Goal: Information Seeking & Learning: Learn about a topic

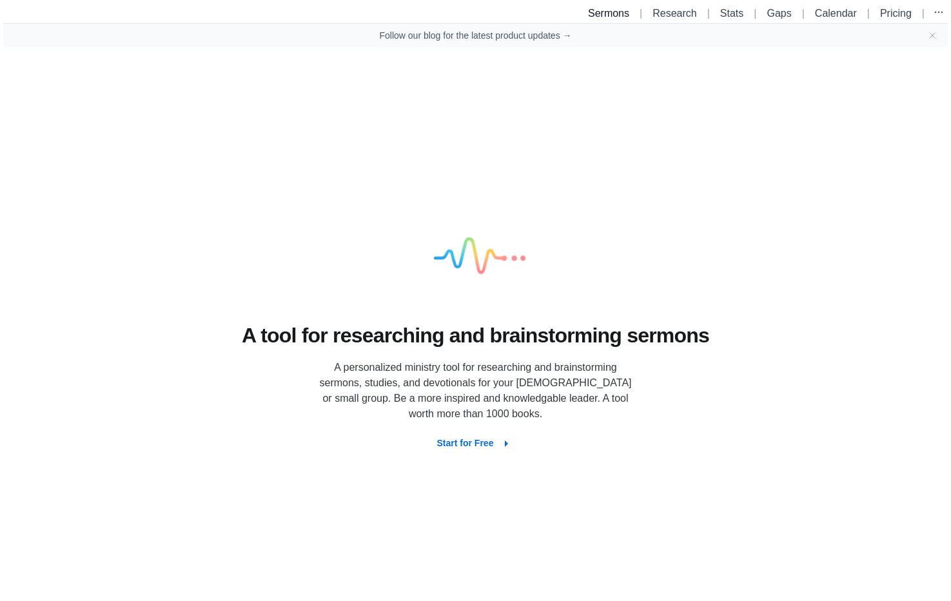
click at [596, 12] on link "Sermons" at bounding box center [608, 13] width 41 height 11
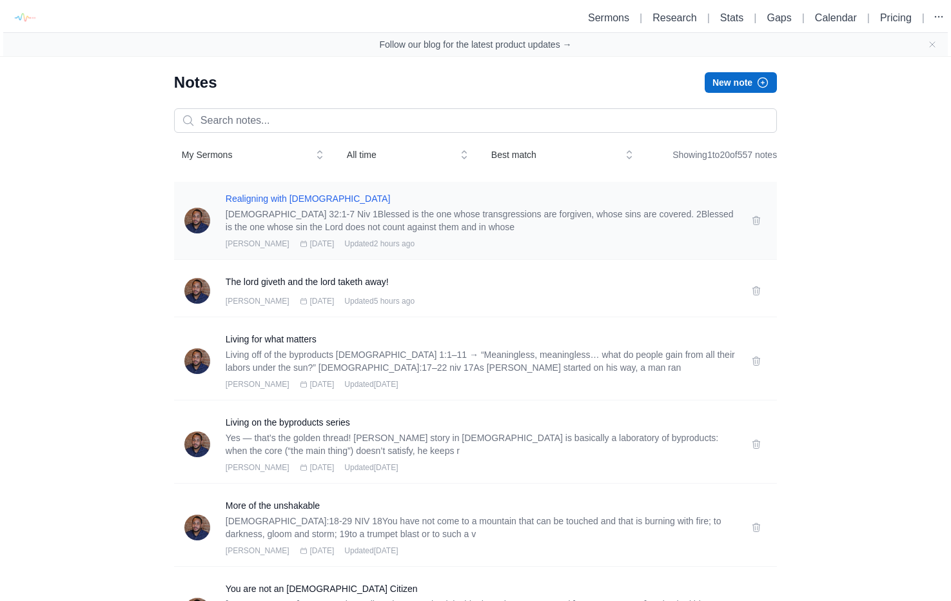
click at [307, 200] on h3 "Realigning with [DEMOGRAPHIC_DATA]" at bounding box center [481, 198] width 510 height 13
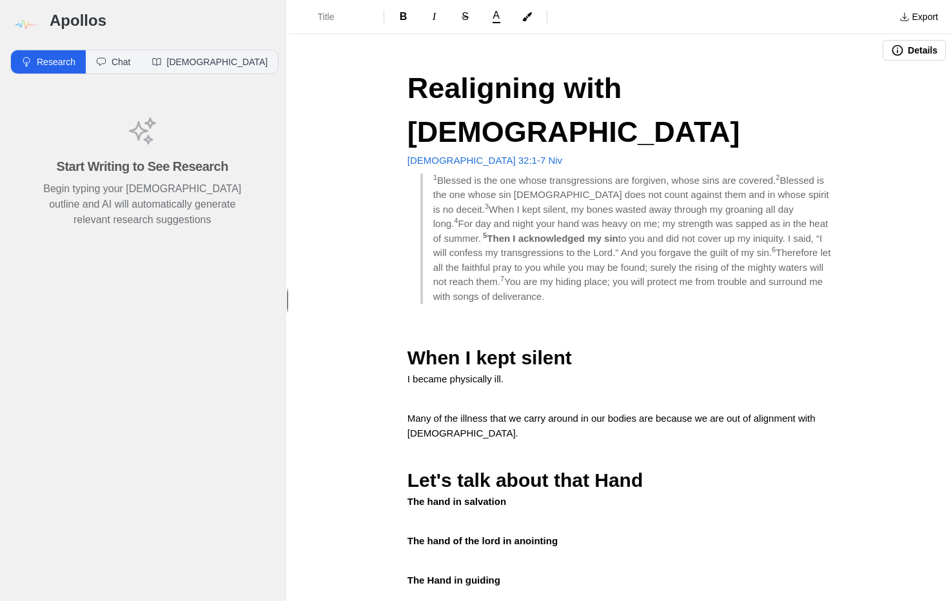
click at [458, 94] on span "Realigning with [DEMOGRAPHIC_DATA]" at bounding box center [574, 110] width 333 height 77
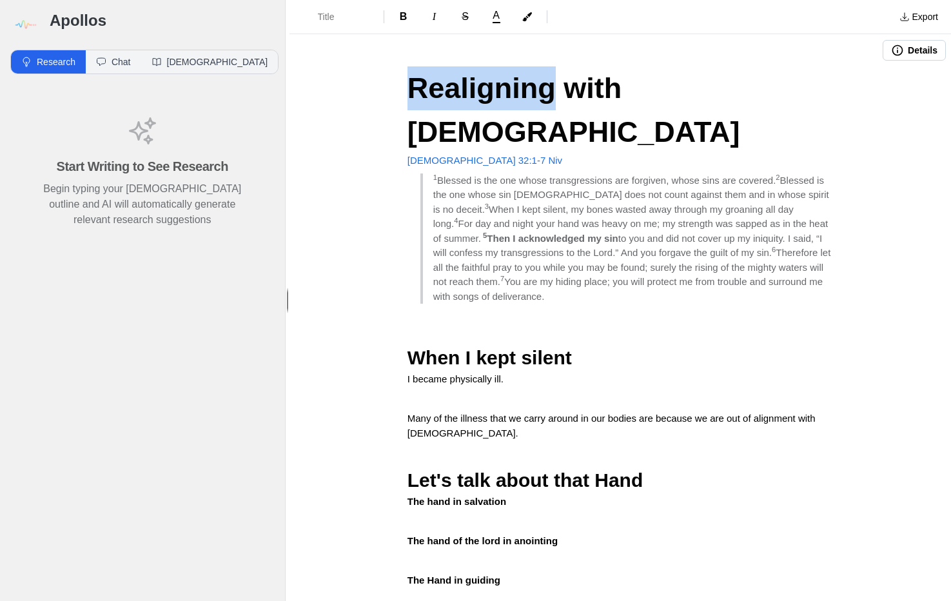
click at [458, 94] on span "Realigning with [DEMOGRAPHIC_DATA]" at bounding box center [574, 110] width 333 height 77
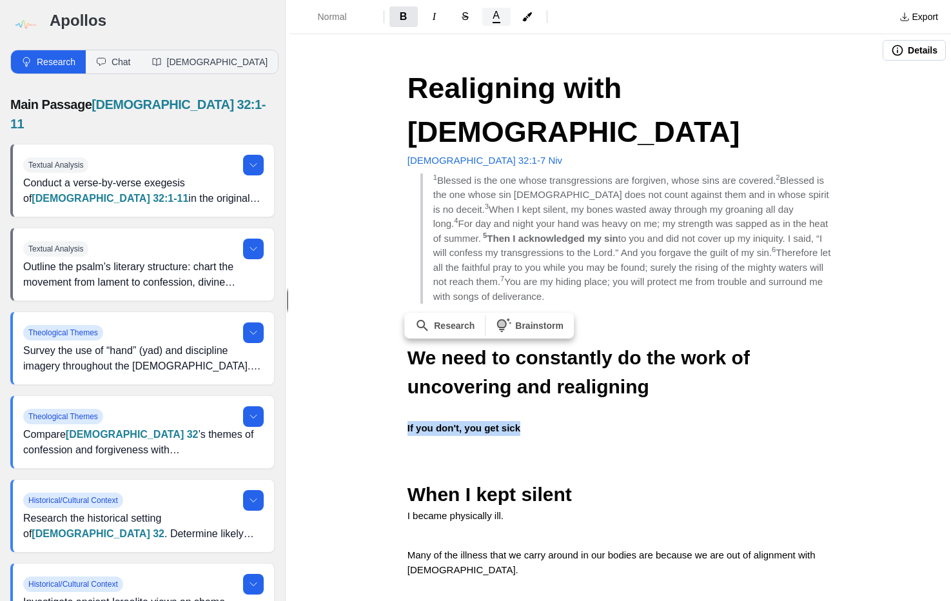
click at [497, 20] on span "A" at bounding box center [496, 15] width 7 height 10
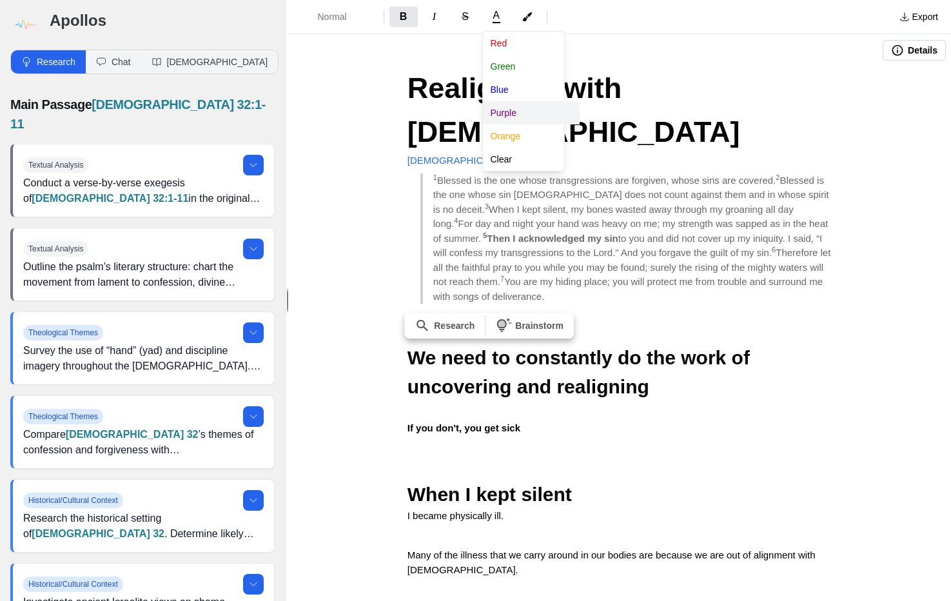
click at [517, 114] on button "Purple" at bounding box center [531, 112] width 97 height 23
click at [406, 377] on div "Normal B I S A [PERSON_NAME] Blue Purple Orange Clear Export Details Realigning…" at bounding box center [621, 300] width 662 height 601
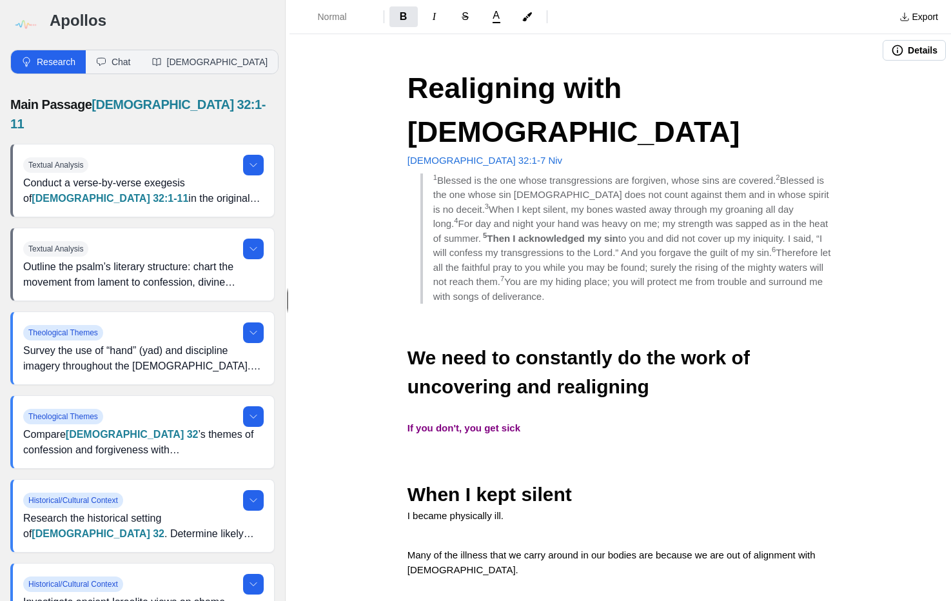
click at [422, 422] on strong "If you don't, you get sick" at bounding box center [464, 427] width 113 height 11
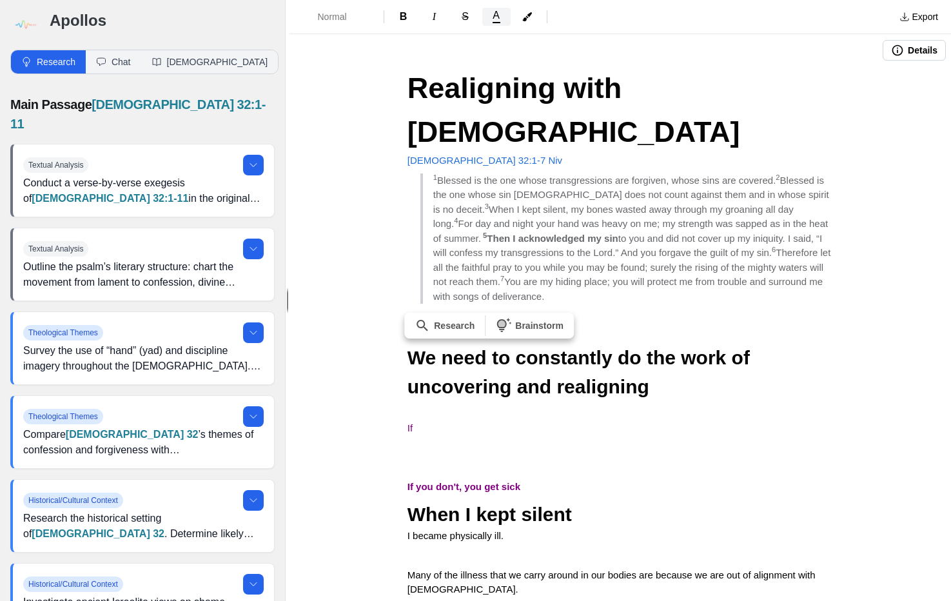
click at [497, 19] on span "A" at bounding box center [496, 15] width 7 height 10
click at [497, 160] on button "Clear" at bounding box center [531, 159] width 97 height 23
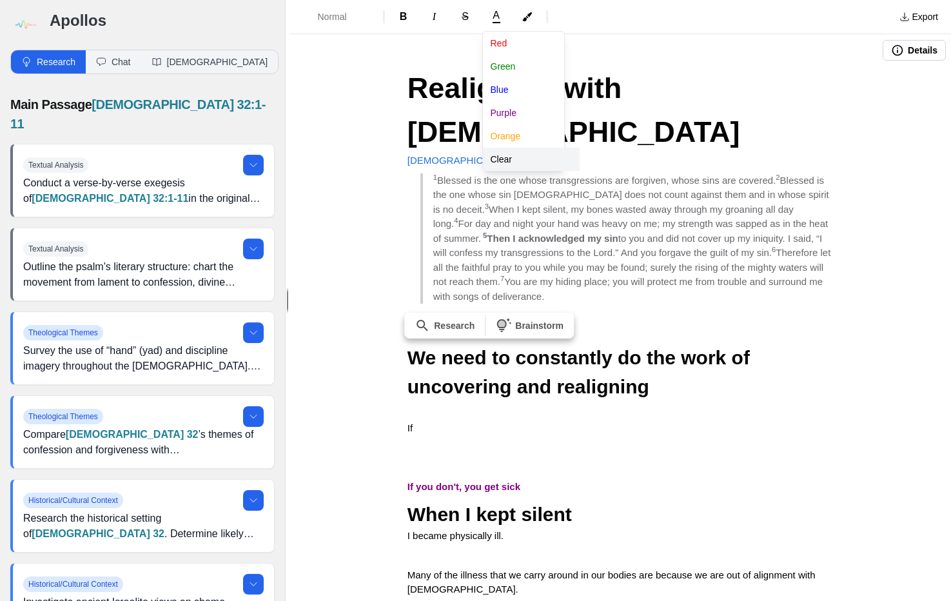
click at [434, 381] on div "Normal B I S A [PERSON_NAME] Blue Purple Orange Clear Export Details Realigning…" at bounding box center [621, 300] width 662 height 601
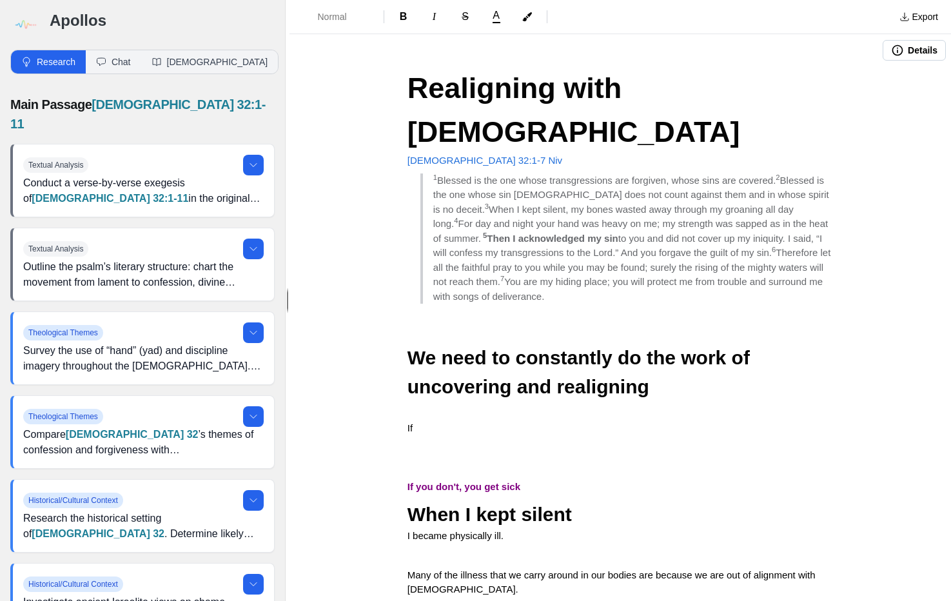
click at [432, 421] on p "If" at bounding box center [621, 428] width 426 height 15
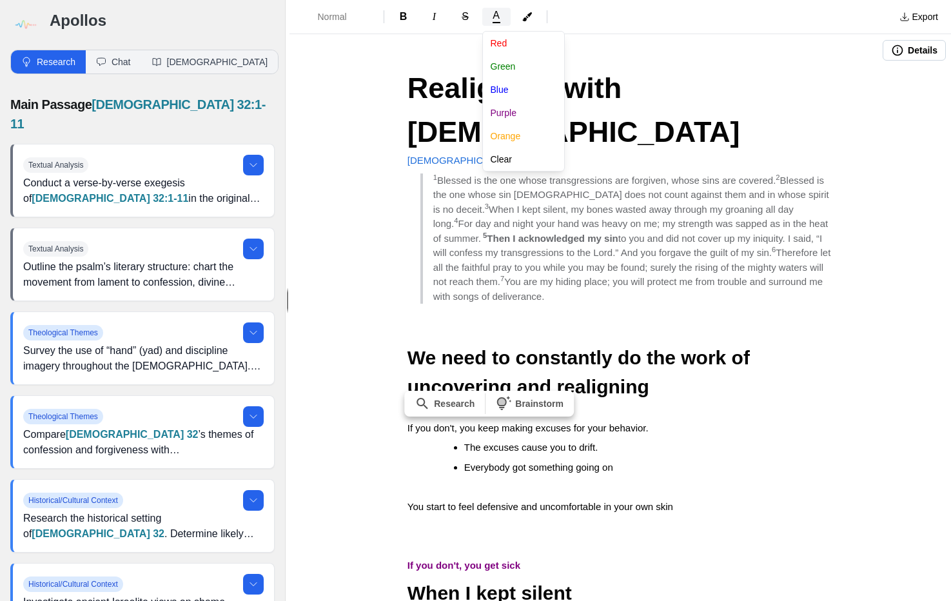
click at [503, 25] on button "A" at bounding box center [496, 17] width 28 height 18
click at [502, 61] on button "Green" at bounding box center [531, 66] width 97 height 23
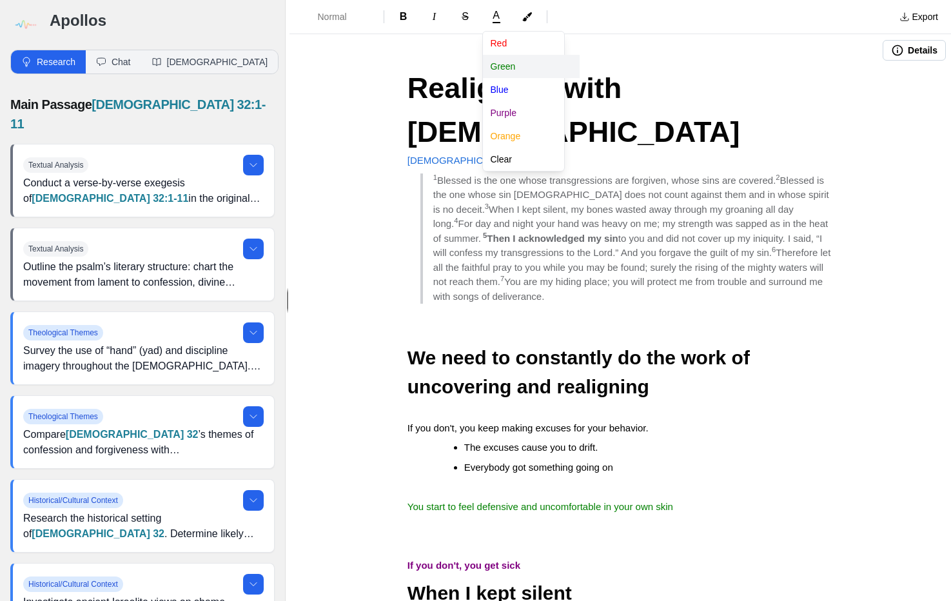
click at [593, 482] on div "Normal B I S A [PERSON_NAME] Blue Purple Orange Clear Export Details Realigning…" at bounding box center [621, 300] width 662 height 601
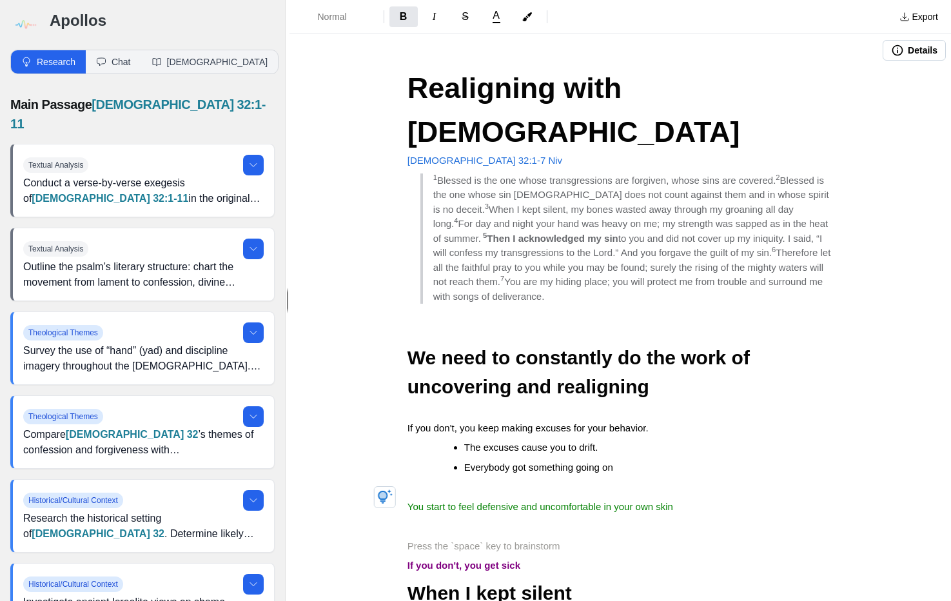
click at [553, 559] on p "If you don't, you get sick" at bounding box center [621, 566] width 426 height 15
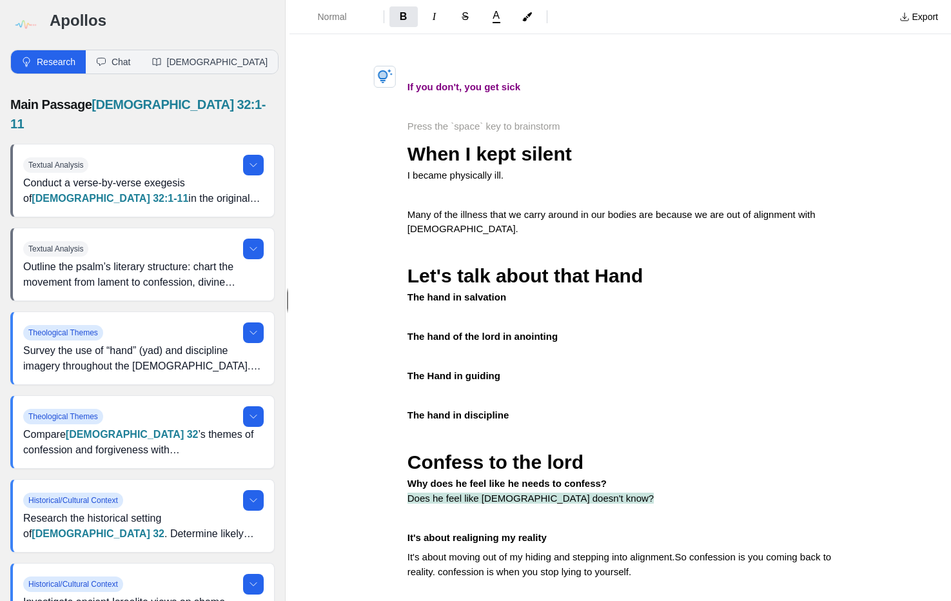
scroll to position [475, 0]
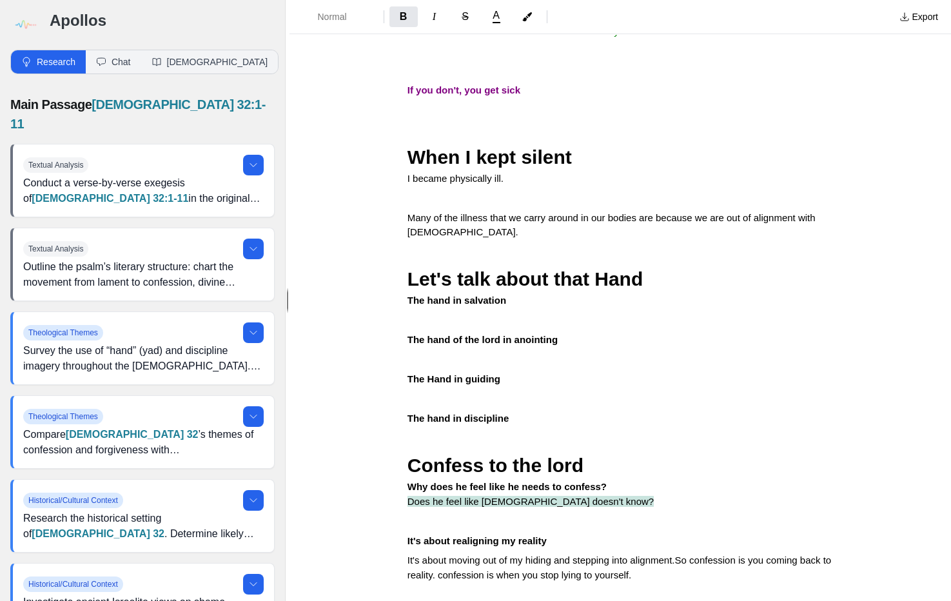
click at [522, 411] on p "The hand in discipline" at bounding box center [621, 418] width 426 height 15
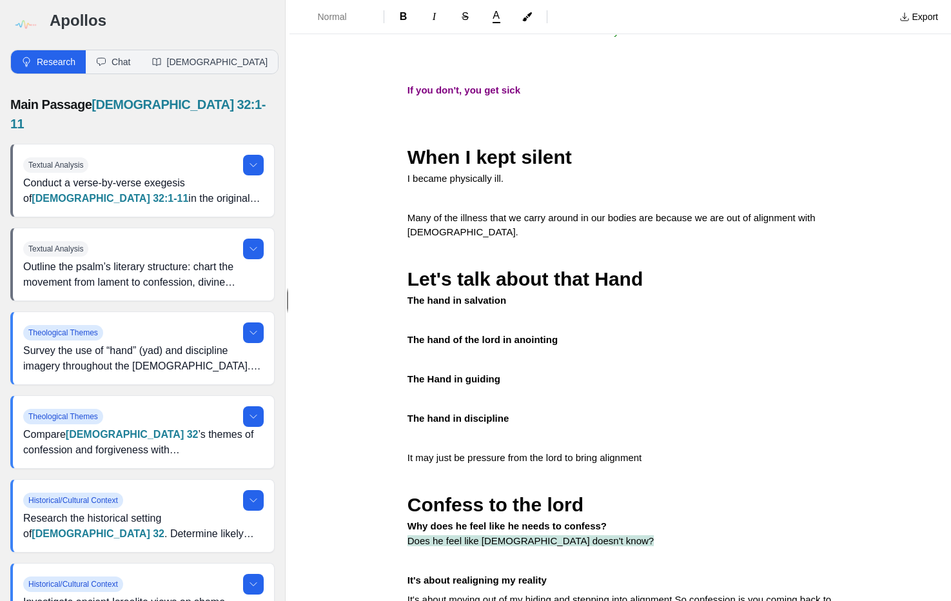
click at [570, 313] on p at bounding box center [621, 320] width 426 height 15
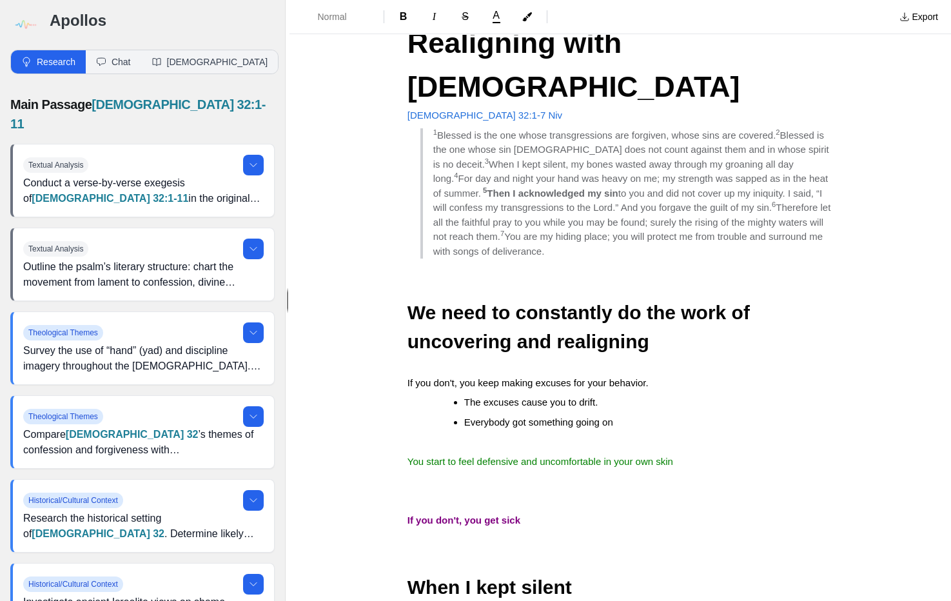
scroll to position [34, 0]
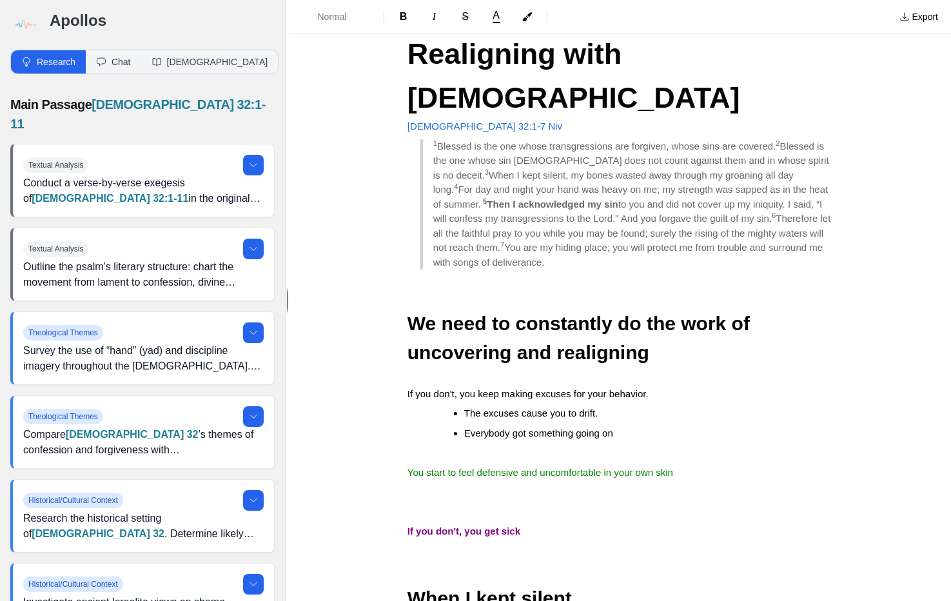
click at [664, 312] on h2 "We need to constantly do the work of uncovering and realigning" at bounding box center [621, 338] width 426 height 58
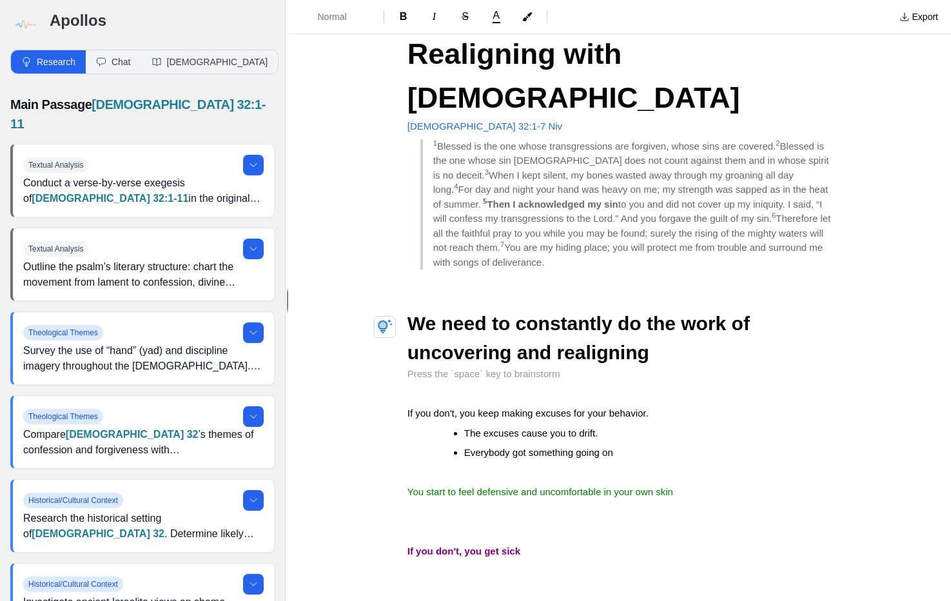
click at [526, 408] on span "If you don't, you keep making excuses for your behavior." at bounding box center [528, 413] width 241 height 11
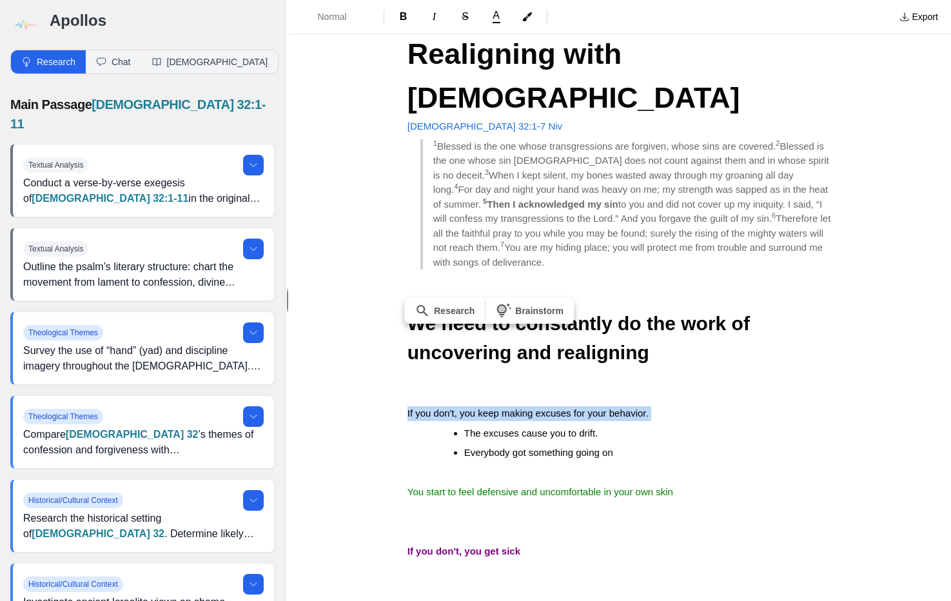
click at [526, 408] on span "If you don't, you keep making excuses for your behavior." at bounding box center [528, 413] width 241 height 11
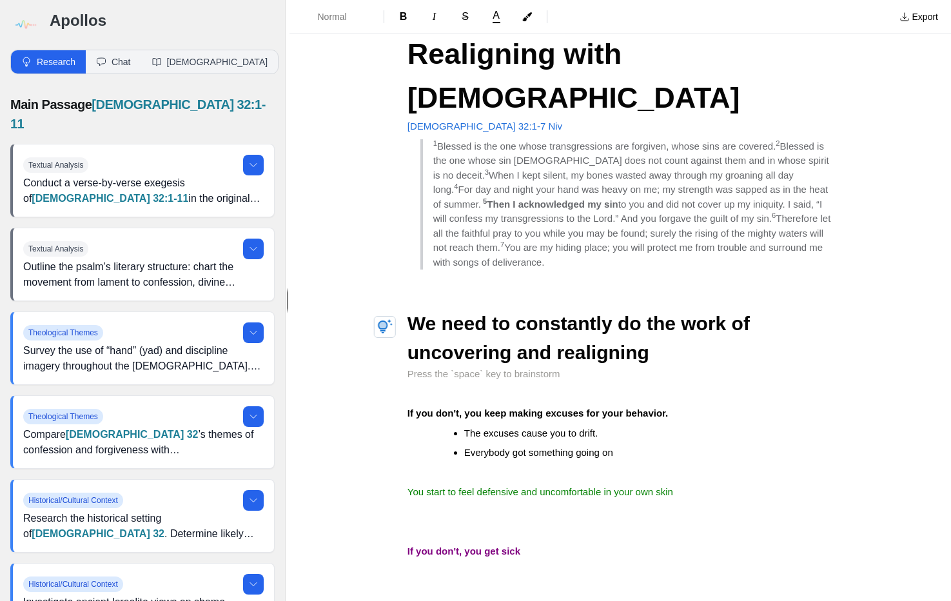
click at [633, 367] on p at bounding box center [621, 374] width 426 height 15
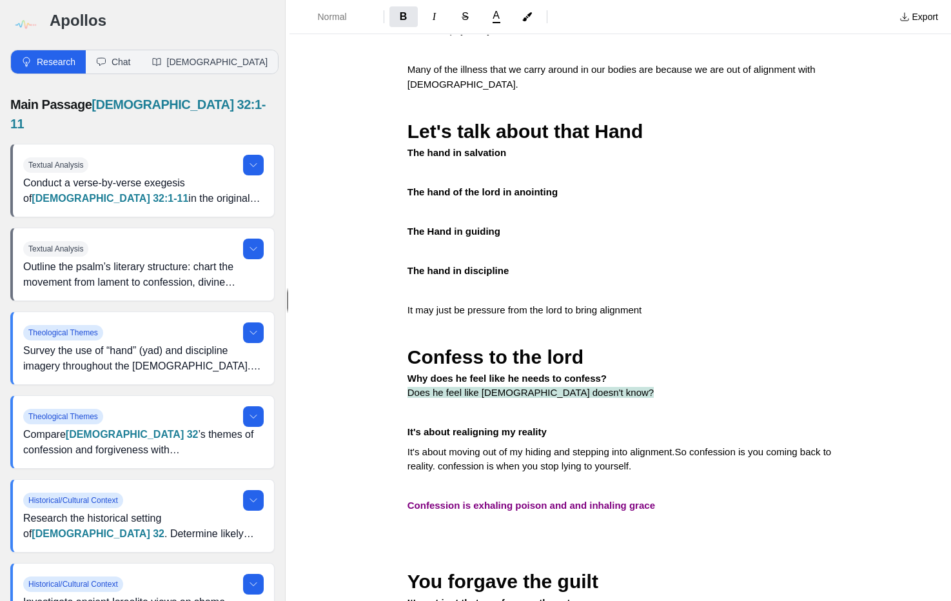
scroll to position [651, 0]
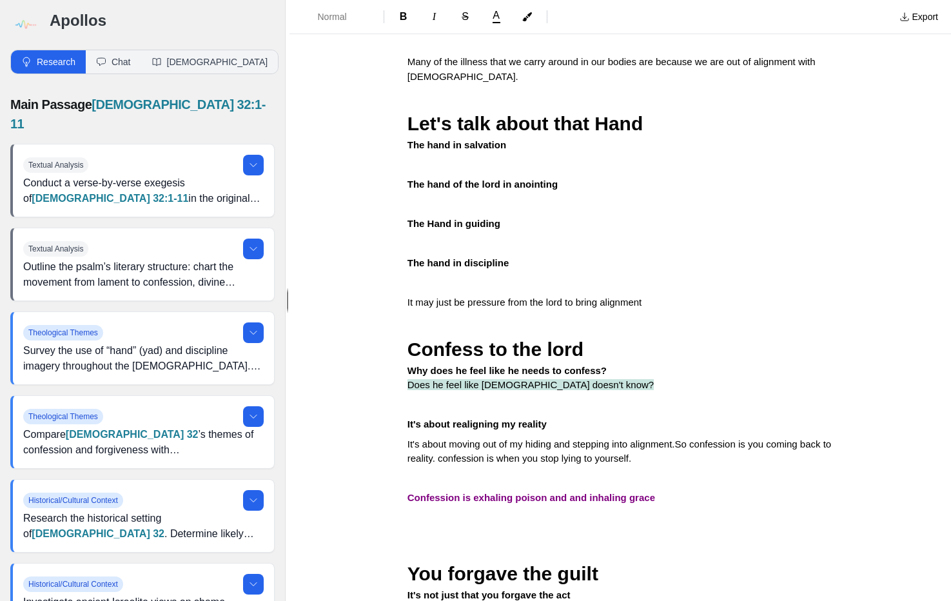
click at [469, 297] on span "It may just be pressure from the lord to bring alignment" at bounding box center [525, 302] width 235 height 11
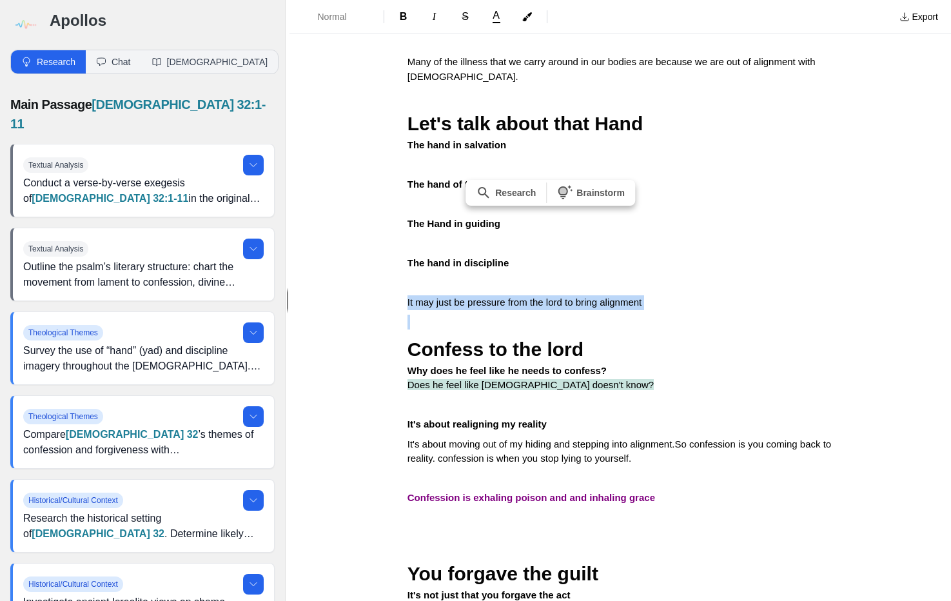
click at [469, 297] on span "It may just be pressure from the lord to bring alignment" at bounding box center [525, 302] width 235 height 11
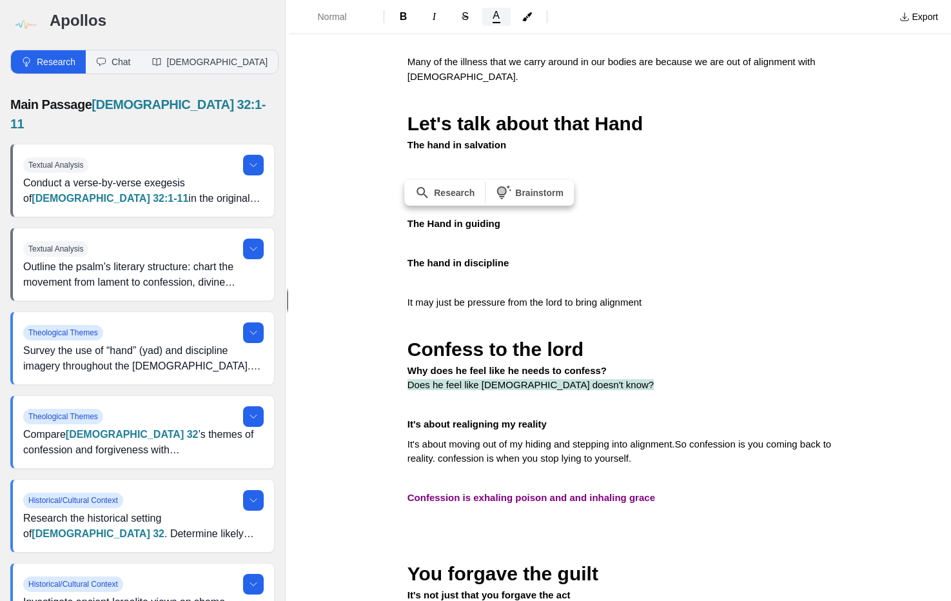
click at [499, 21] on span "A" at bounding box center [496, 15] width 7 height 10
click at [506, 70] on button "Green" at bounding box center [531, 66] width 97 height 23
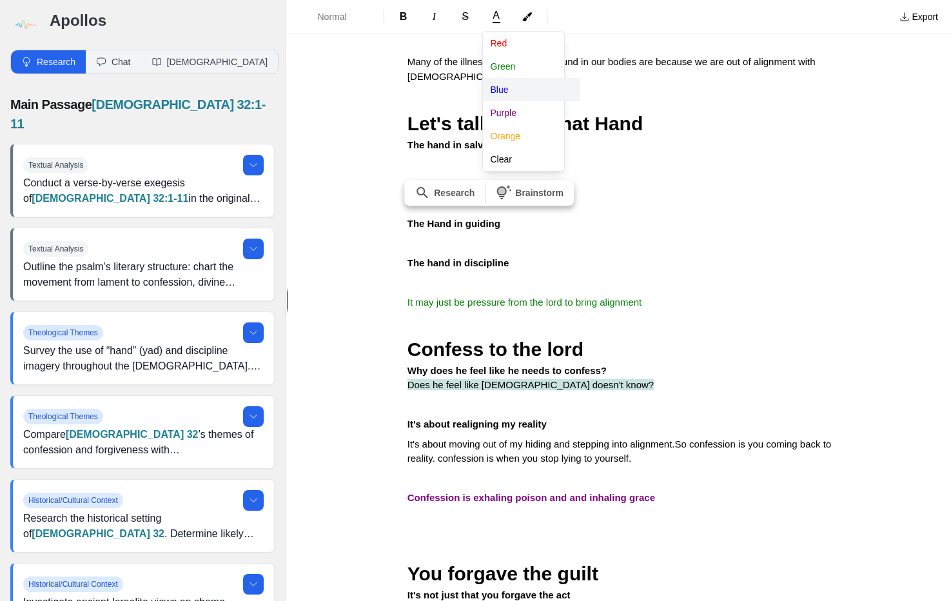
click at [506, 272] on div "Normal B I S A [PERSON_NAME] Blue Purple Orange Clear Export Details Realigning…" at bounding box center [621, 300] width 662 height 601
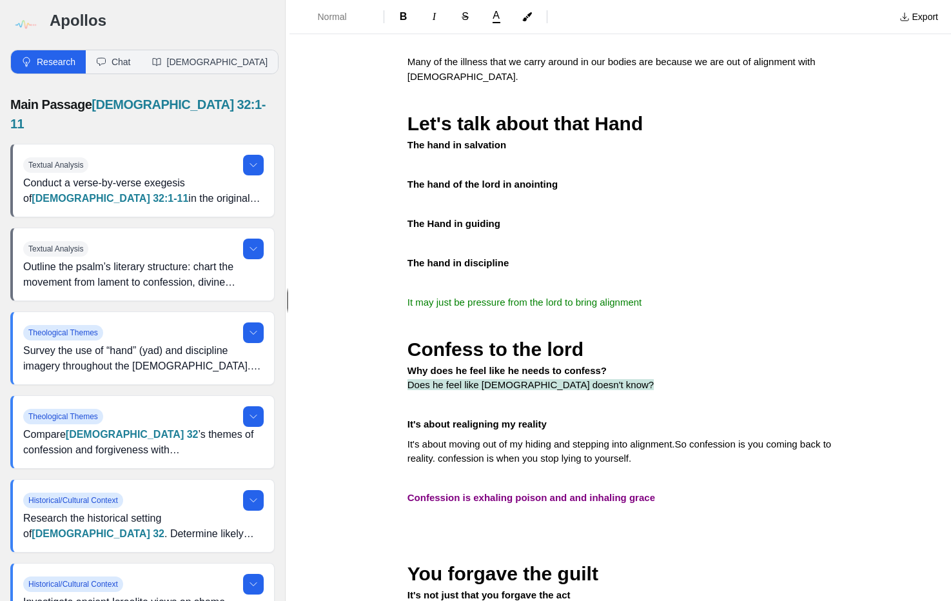
click at [468, 297] on span "It may just be pressure from the lord to bring alignment" at bounding box center [525, 302] width 235 height 11
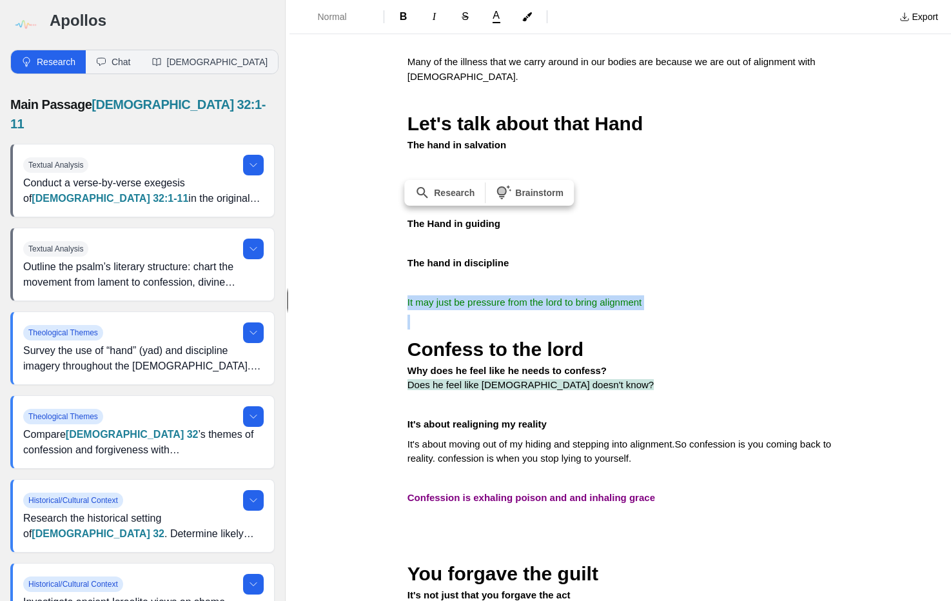
click at [468, 297] on span "It may just be pressure from the lord to bring alignment" at bounding box center [525, 302] width 235 height 11
click at [468, 297] on strong "It may just be pressure from the lord to bring alignment" at bounding box center [535, 302] width 255 height 11
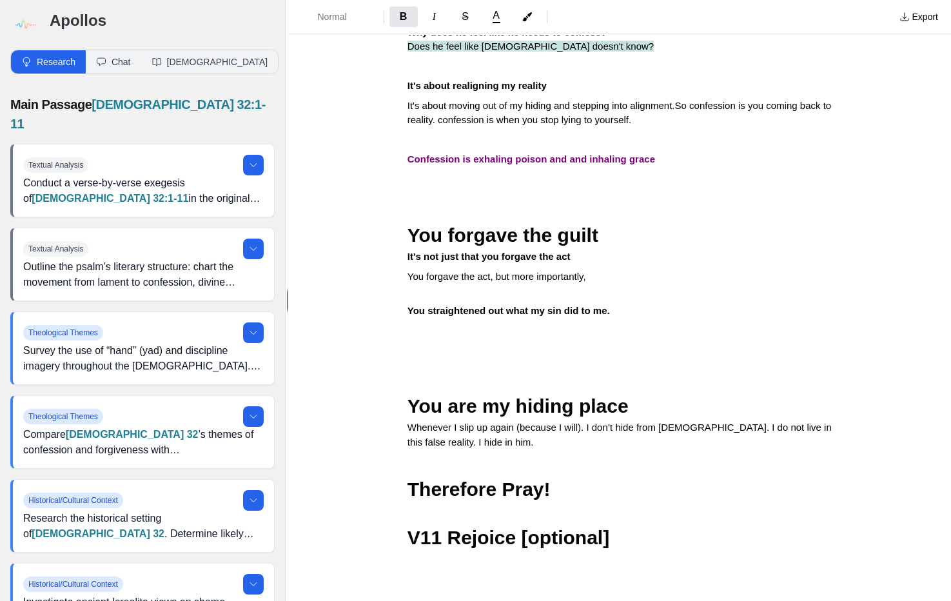
scroll to position [989, 0]
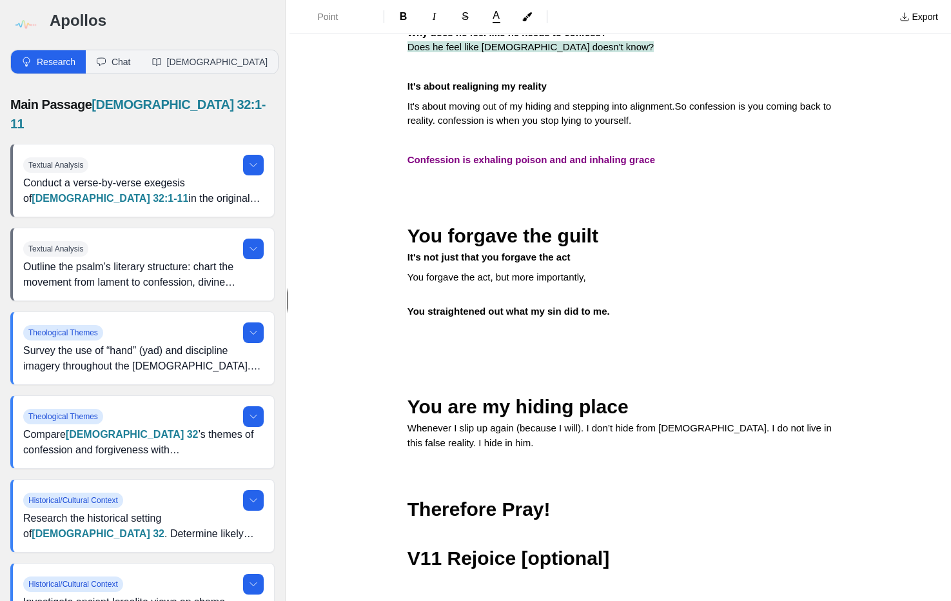
click at [465, 363] on h2 "You are my hiding place" at bounding box center [621, 392] width 426 height 58
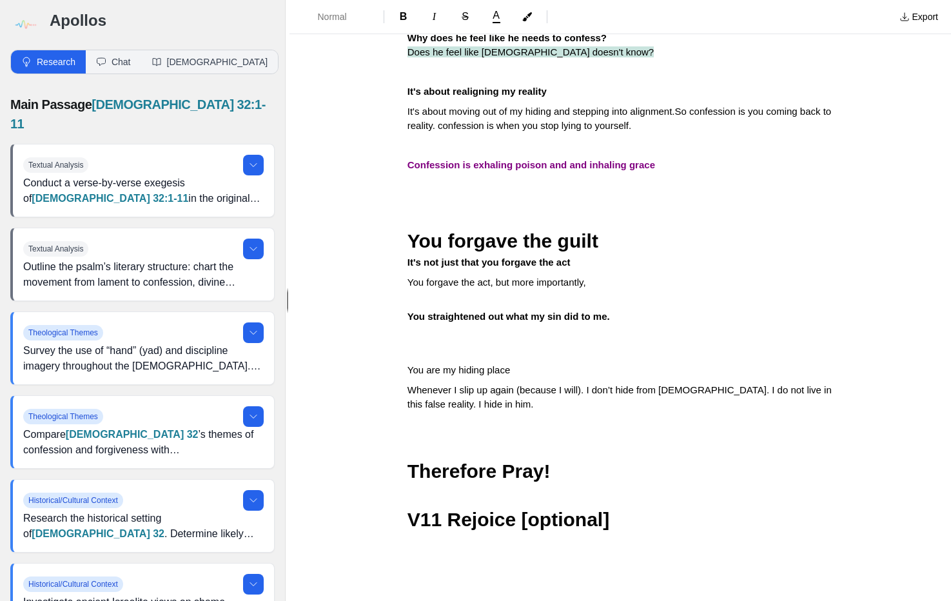
scroll to position [964, 0]
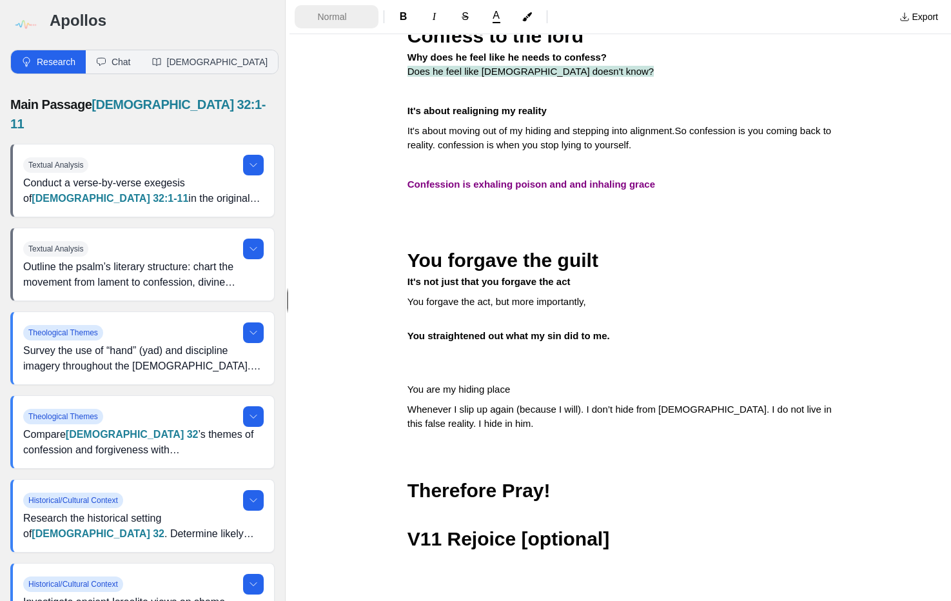
click at [332, 23] on button "Normal" at bounding box center [337, 16] width 84 height 23
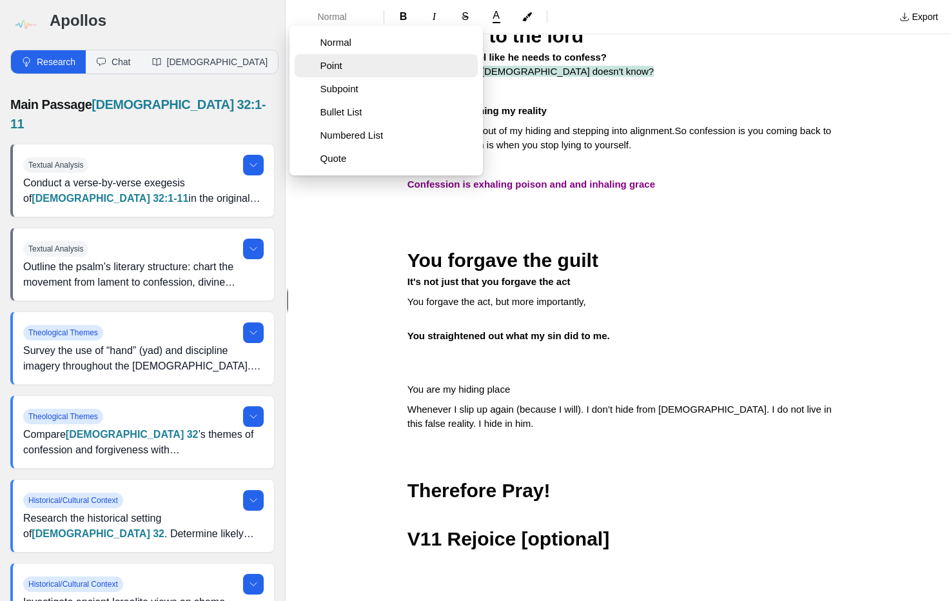
click at [337, 63] on span "Point" at bounding box center [397, 65] width 152 height 13
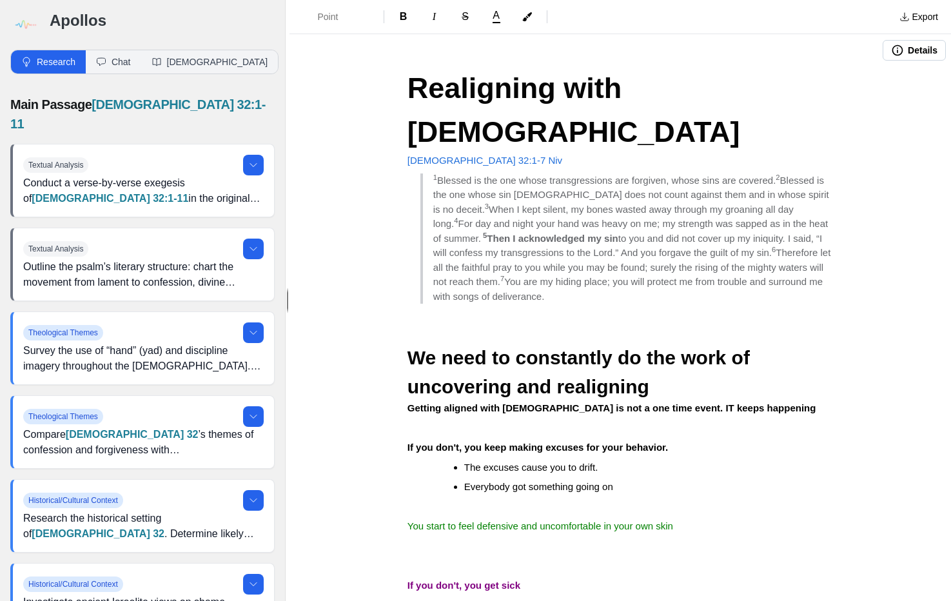
scroll to position [0, 0]
click at [924, 18] on button "Export" at bounding box center [919, 16] width 54 height 21
click at [859, 109] on link "Print" at bounding box center [884, 114] width 123 height 23
